Goal: Task Accomplishment & Management: Complete application form

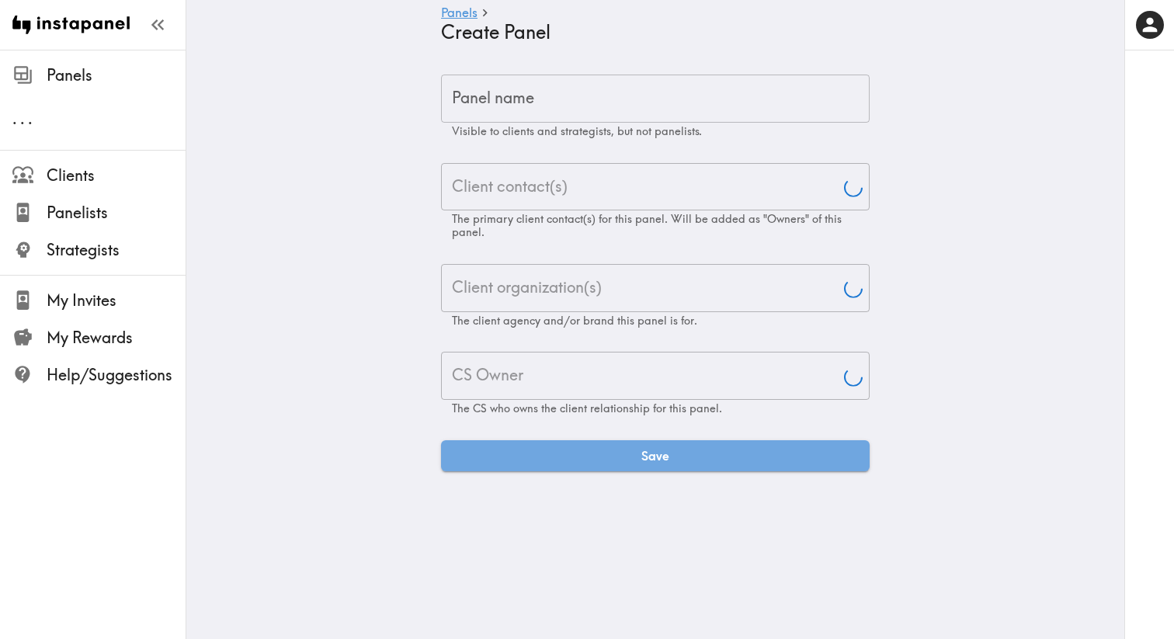
type input "Aj"
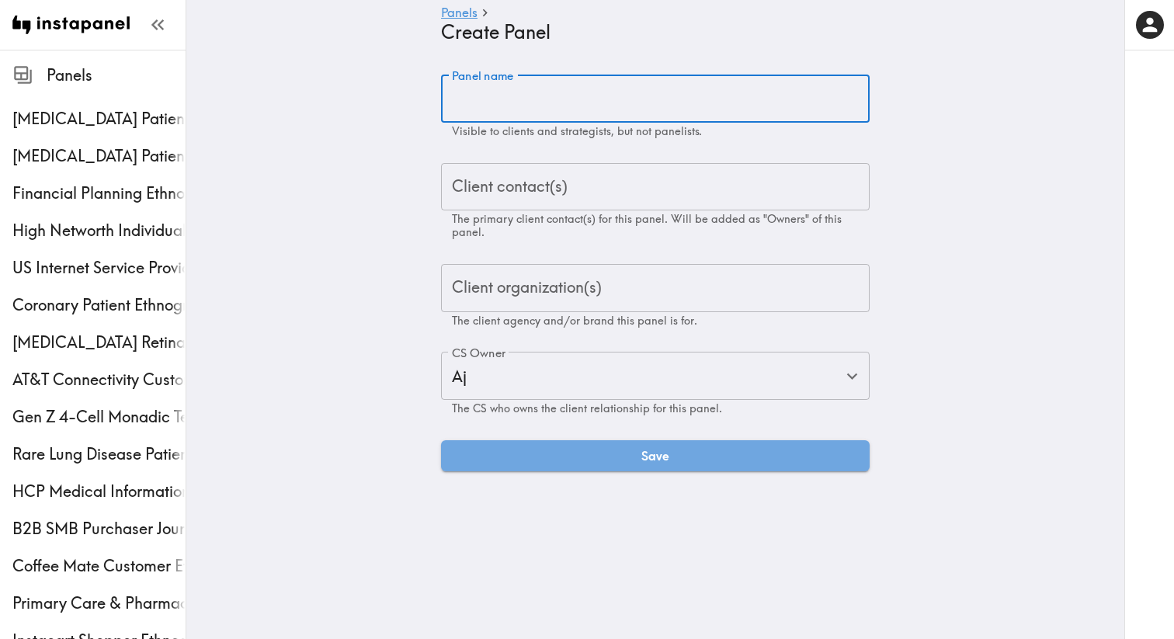
click at [605, 92] on input "Panel name" at bounding box center [655, 99] width 429 height 48
paste input "[MEDICAL_DATA] & [MEDICAL_DATA] Patient Ethnography"
type input "[MEDICAL_DATA] & [MEDICAL_DATA] Patient Ethnography"
click at [600, 184] on input "Client contact(s)" at bounding box center [655, 187] width 415 height 34
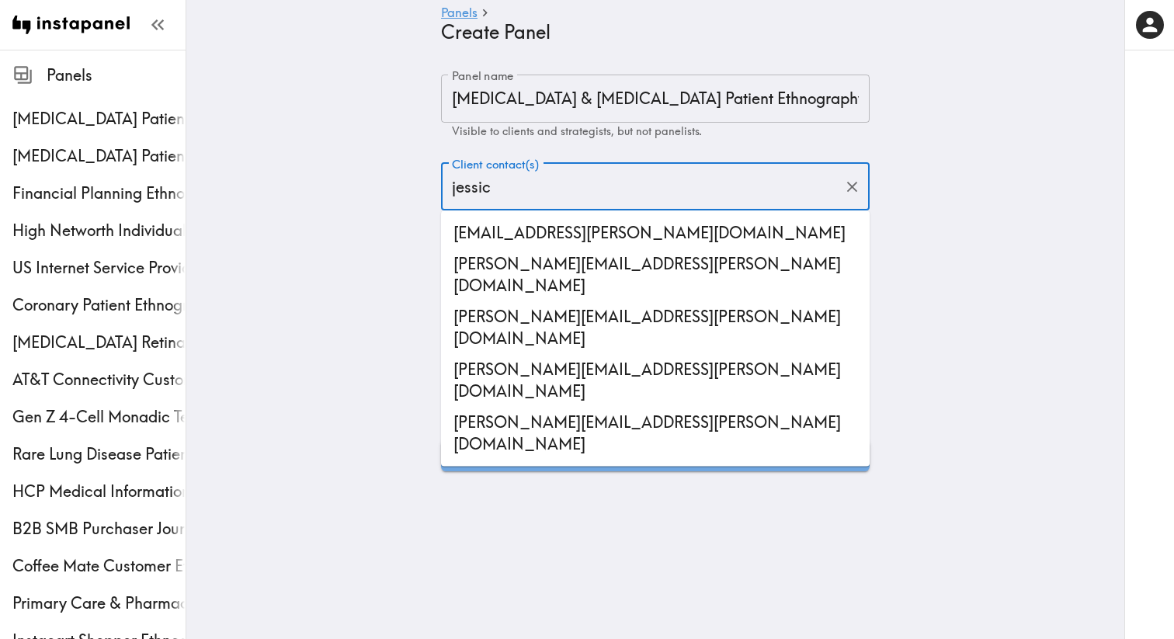
type input "[PERSON_NAME]"
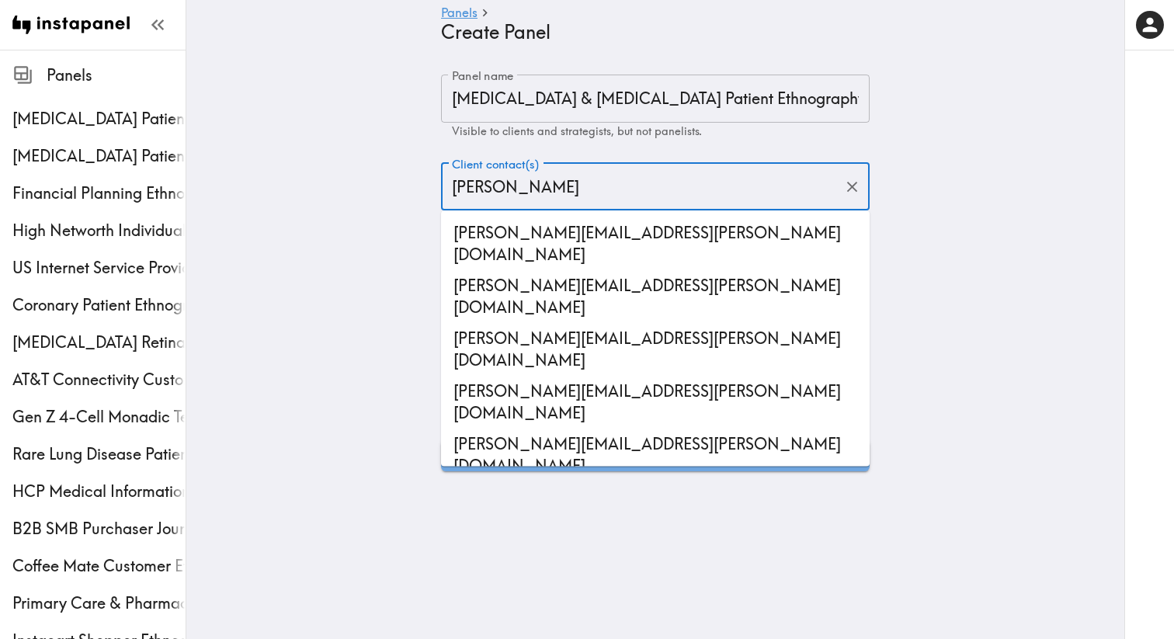
click at [629, 323] on li "[PERSON_NAME][EMAIL_ADDRESS][PERSON_NAME][DOMAIN_NAME]" at bounding box center [655, 349] width 429 height 53
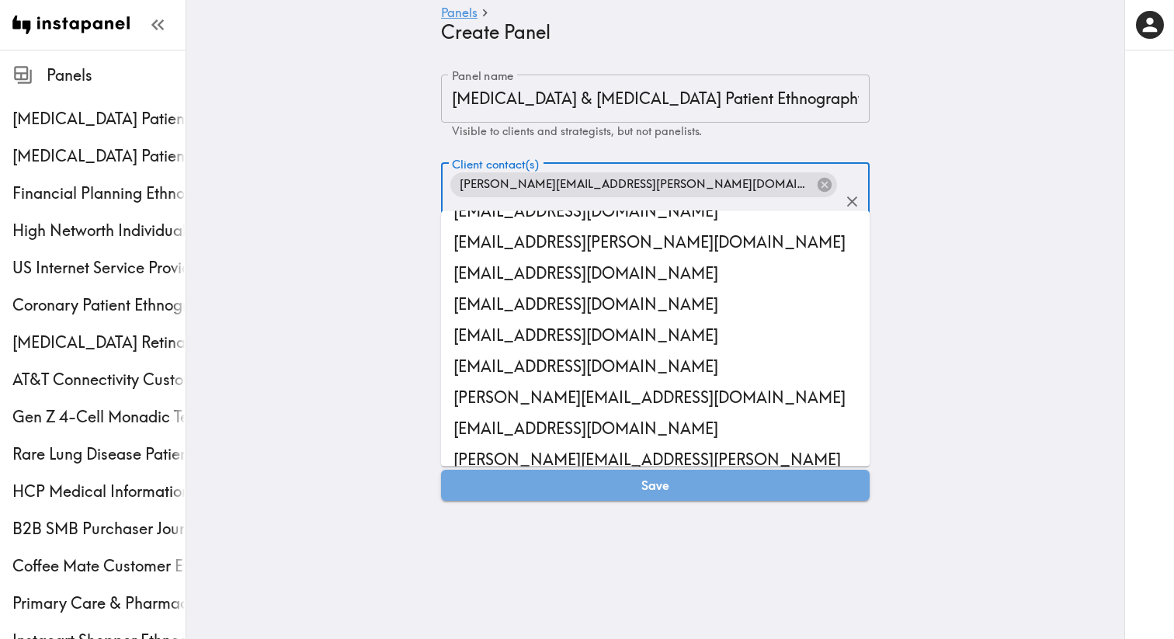
click at [391, 301] on main "Panels Create Panel Panel name [MEDICAL_DATA] & [MEDICAL_DATA] Patient Ethnogra…" at bounding box center [655, 288] width 938 height 476
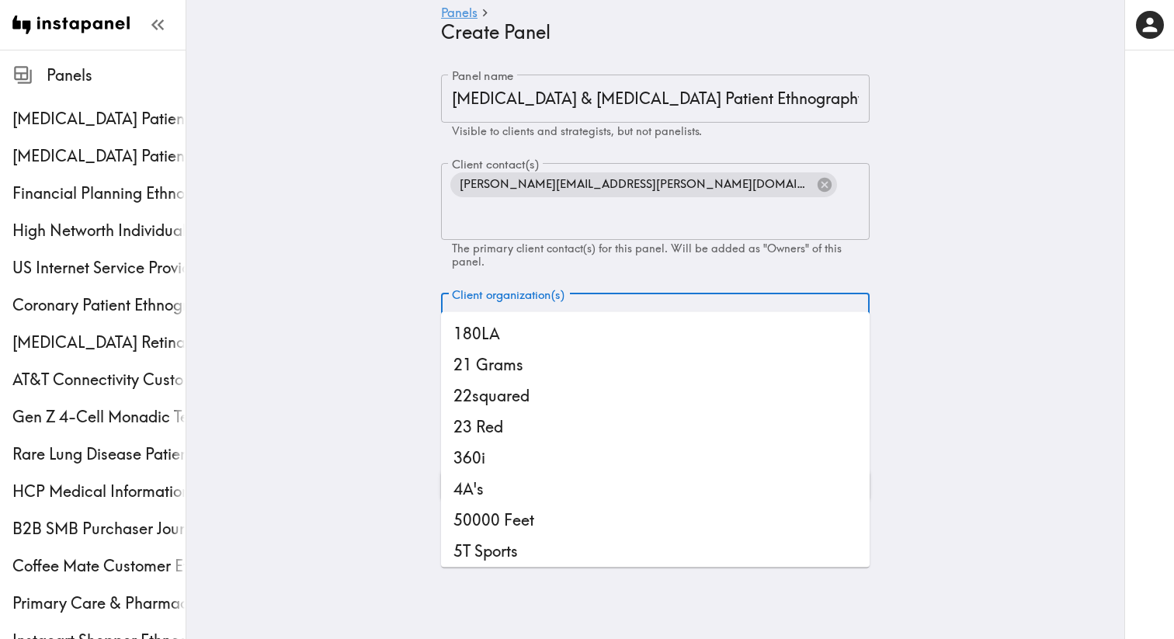
click at [665, 301] on input "Client organization(s)" at bounding box center [655, 318] width 415 height 34
type input "ogi"
